Goal: Transaction & Acquisition: Download file/media

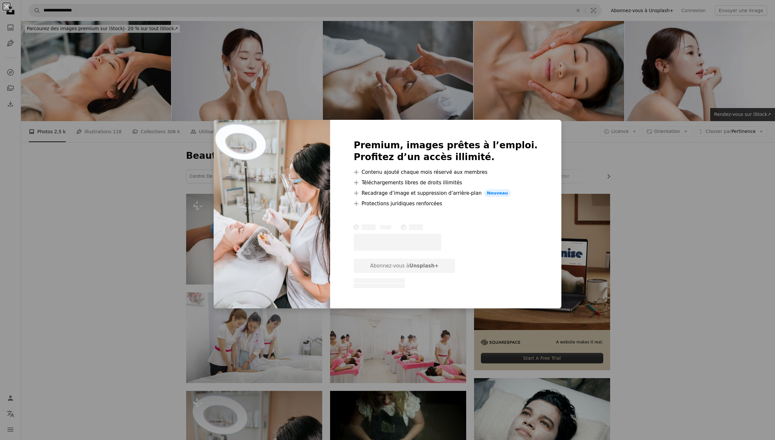
scroll to position [179, 0]
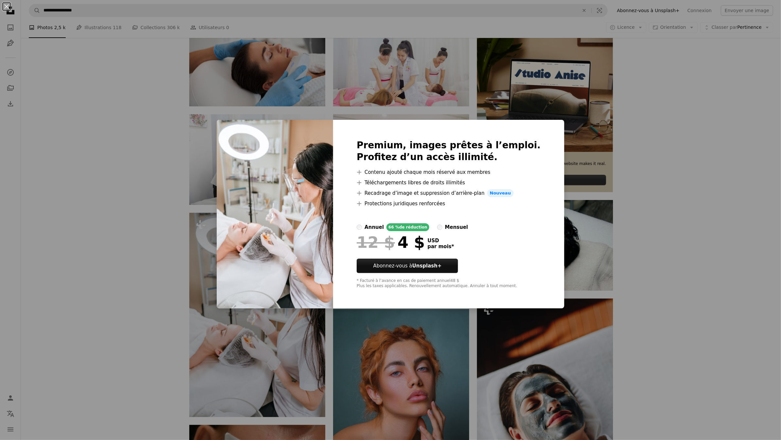
click at [648, 155] on div "An X shape Premium, images prêtes à l’emploi. Profitez d’un accès illimité. A p…" at bounding box center [390, 220] width 781 height 440
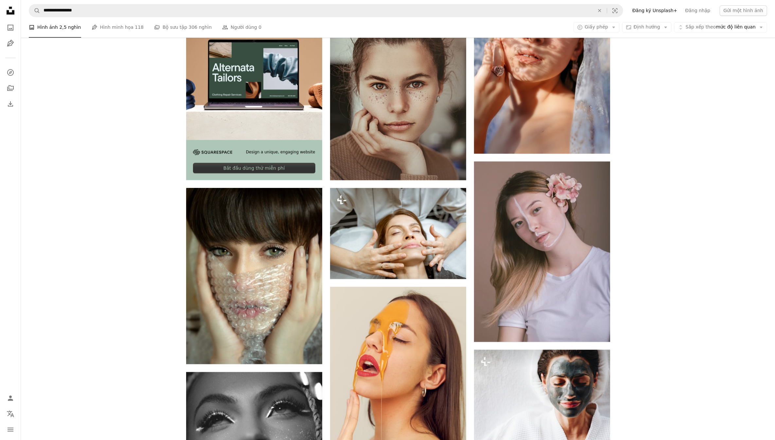
scroll to position [1534, 0]
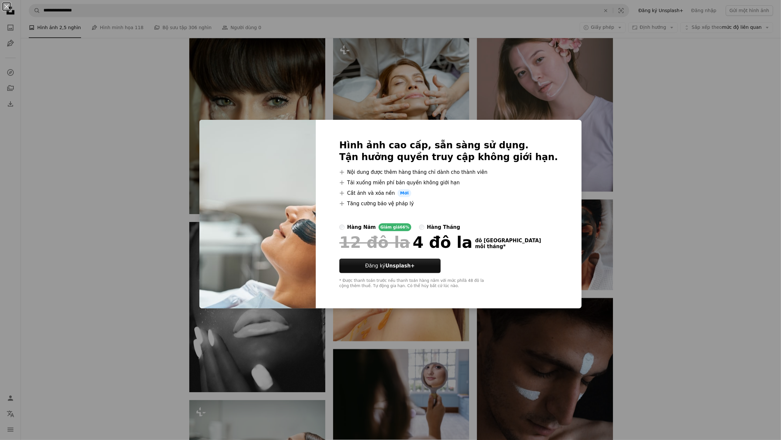
click at [631, 163] on div "An X shape Hình ảnh cao cấp, sẵn sàng sử dụng. Tận hưởng quyền truy cập không g…" at bounding box center [390, 220] width 781 height 440
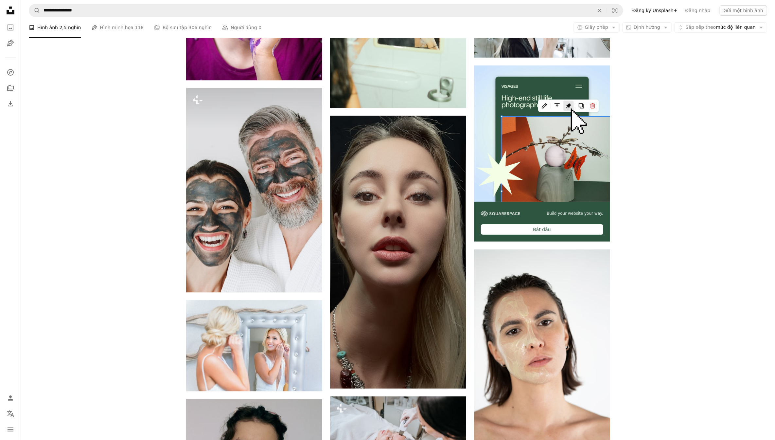
scroll to position [2565, 0]
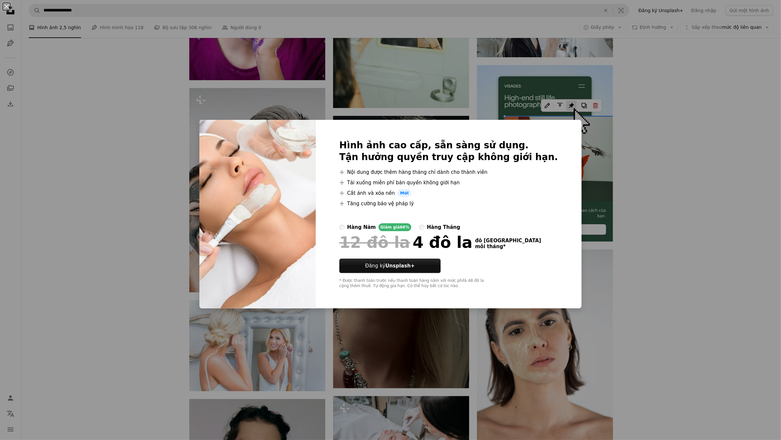
click at [550, 128] on div "Hình ảnh cao cấp, sẵn sàng sử dụng. Tận hưởng quyền truy cập không giới hạn. A …" at bounding box center [449, 214] width 266 height 188
click at [690, 148] on div "An X shape Hình ảnh cao cấp, sẵn sàng sử dụng. Tận hưởng quyền truy cập không g…" at bounding box center [390, 220] width 781 height 440
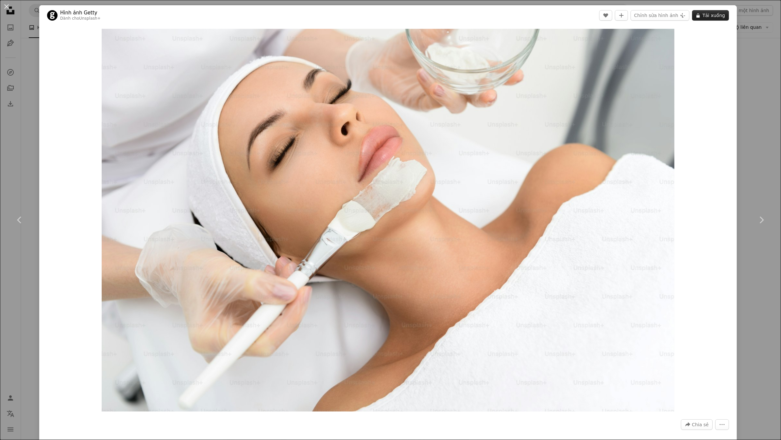
click at [703, 19] on font "Tải xuống" at bounding box center [714, 15] width 23 height 10
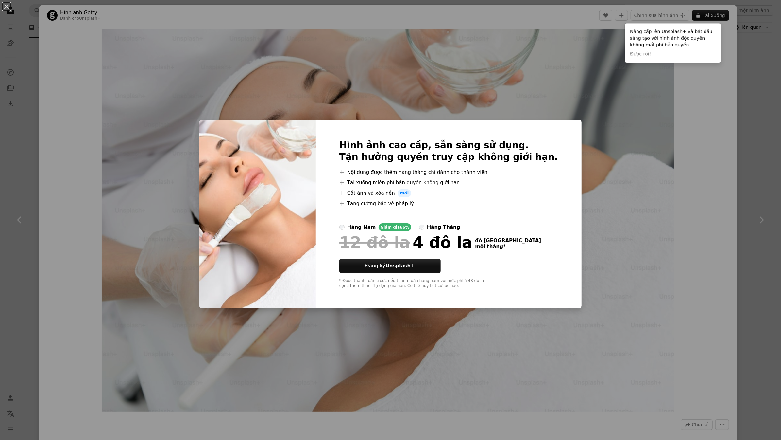
drag, startPoint x: 693, startPoint y: 136, endPoint x: 741, endPoint y: 138, distance: 48.1
click at [693, 136] on div "An X shape Hình ảnh cao cấp, sẵn sàng sử dụng. Tận hưởng quyền truy cập không g…" at bounding box center [390, 220] width 781 height 440
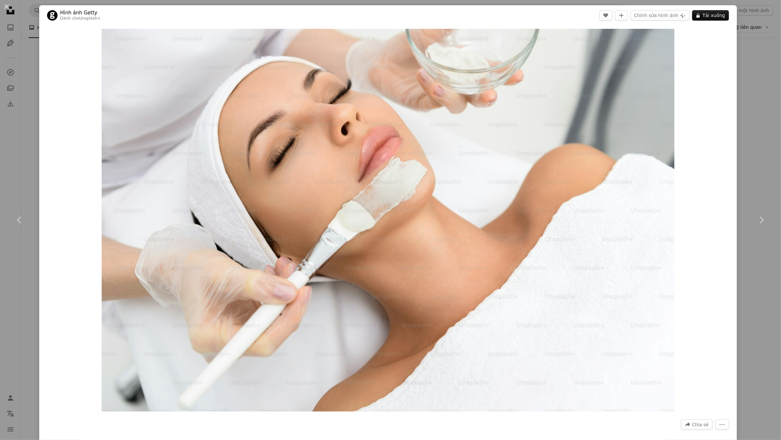
click at [741, 138] on div "An X shape Chevron left Chevron right Hình ảnh Getty Dành cho Unsplash+ A heart…" at bounding box center [390, 220] width 781 height 440
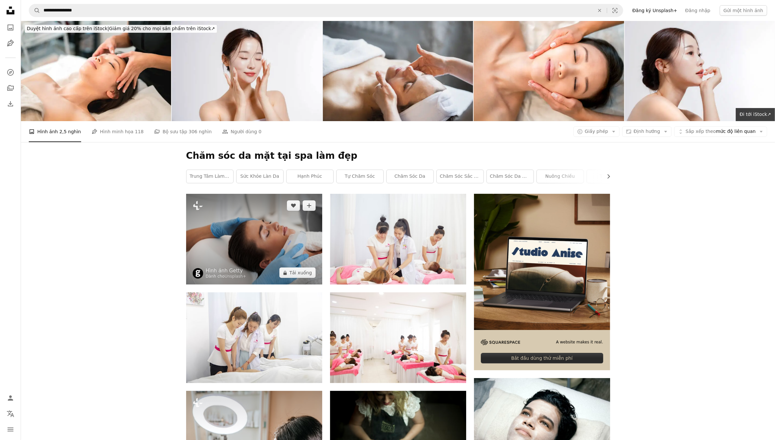
click at [257, 194] on img at bounding box center [254, 239] width 136 height 91
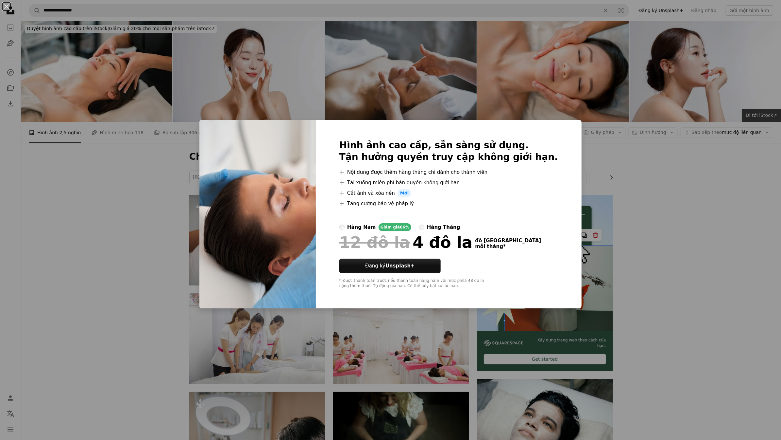
click at [436, 230] on label "hàng tháng" at bounding box center [439, 227] width 41 height 8
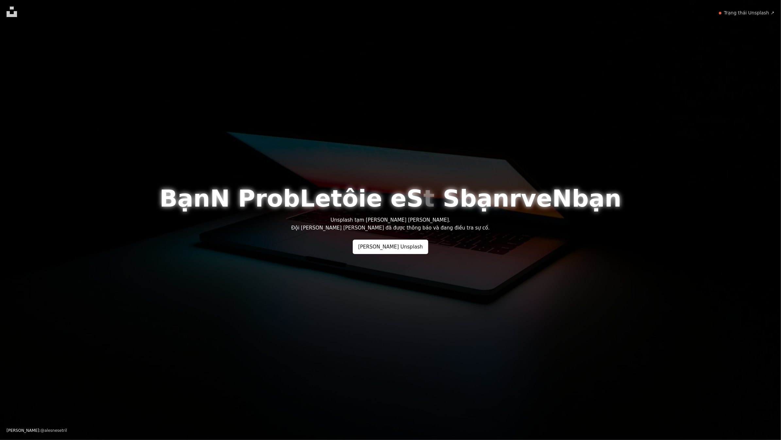
click at [397, 254] on div "Bạn N P r o b L e tôi e e S t S bạn r v e N bạn Unsplash tạm thời không khả dụn…" at bounding box center [390, 220] width 781 height 440
click at [393, 244] on font "[PERSON_NAME] Unsplash" at bounding box center [390, 247] width 65 height 6
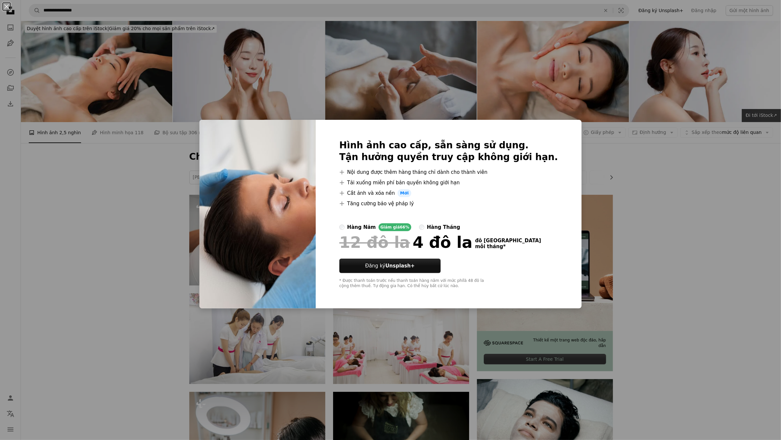
click at [441, 230] on div "hàng tháng" at bounding box center [443, 227] width 33 height 8
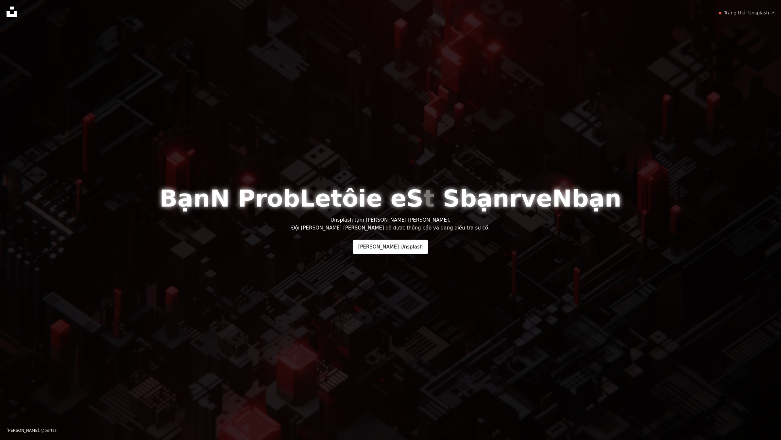
click at [8, 12] on icon at bounding box center [12, 12] width 10 height 10
